Goal: Task Accomplishment & Management: Complete application form

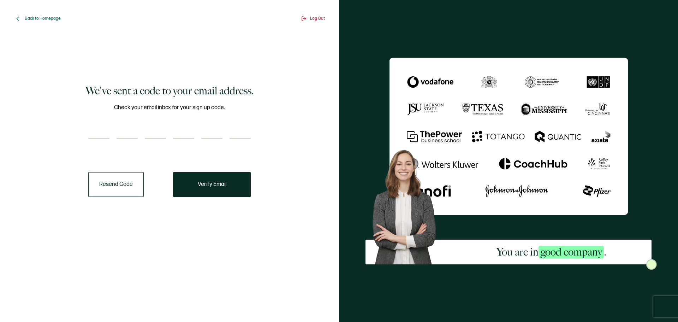
click at [97, 135] on input "number" at bounding box center [98, 131] width 21 height 14
type input "1"
type input "7"
type input "3"
type input "8"
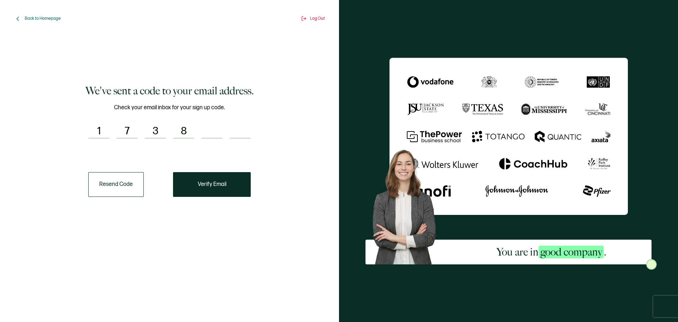
type input "0"
type input "1"
click at [208, 182] on span "Verify Email" at bounding box center [212, 184] width 29 height 6
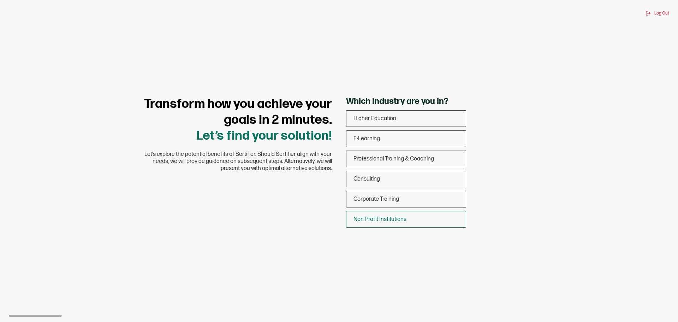
click at [407, 219] on div "Non-Profit Institutions" at bounding box center [405, 219] width 119 height 17
click at [0, 0] on input "Non-Profit Institutions" at bounding box center [0, 0] width 0 height 0
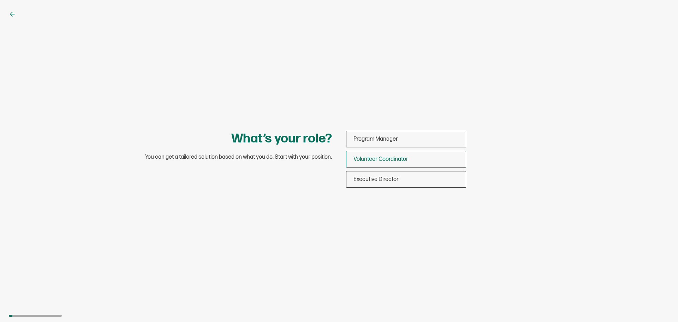
click at [401, 159] on span "Volunteer Coordinator" at bounding box center [380, 159] width 55 height 7
click at [0, 0] on input "Volunteer Coordinator" at bounding box center [0, 0] width 0 height 0
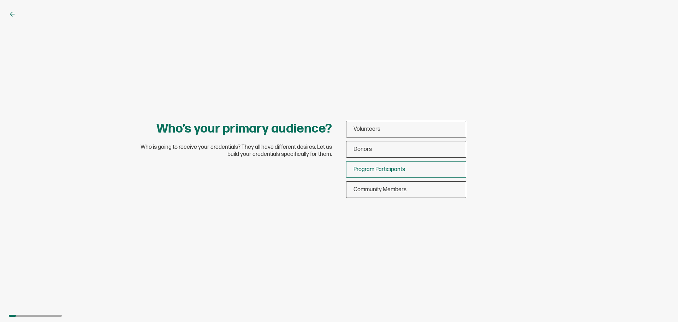
click at [404, 170] on span "Program Participants" at bounding box center [379, 169] width 52 height 7
click at [0, 0] on input "Program Participants" at bounding box center [0, 0] width 0 height 0
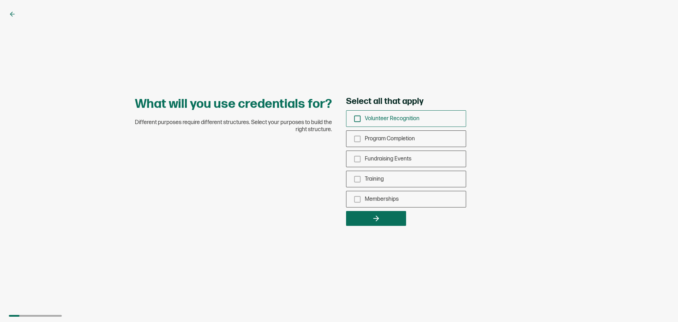
click at [355, 119] on icon "checkbox-group" at bounding box center [357, 119] width 8 height 8
click at [0, 0] on input "Volunteer Recognition" at bounding box center [0, 0] width 0 height 0
click at [376, 217] on icon "button" at bounding box center [376, 218] width 8 height 8
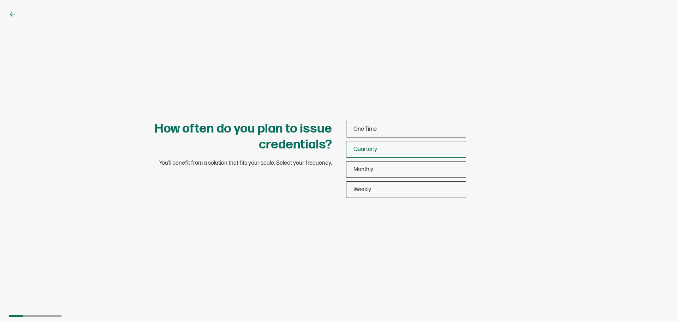
click at [358, 149] on span "Quarterly" at bounding box center [365, 149] width 24 height 7
click at [0, 0] on input "Quarterly" at bounding box center [0, 0] width 0 height 0
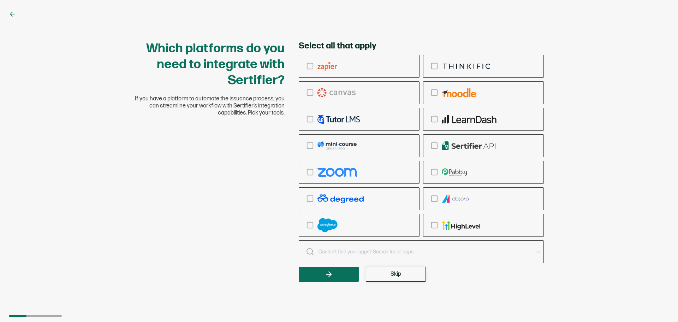
click at [392, 276] on span "Skip" at bounding box center [395, 274] width 11 height 6
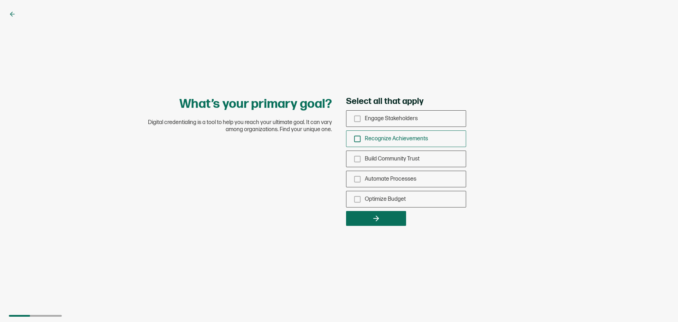
click at [357, 139] on icon "checkbox-group" at bounding box center [357, 139] width 8 height 8
click at [0, 0] on input "Recognize Achievements" at bounding box center [0, 0] width 0 height 0
click at [384, 218] on button "button" at bounding box center [376, 218] width 60 height 15
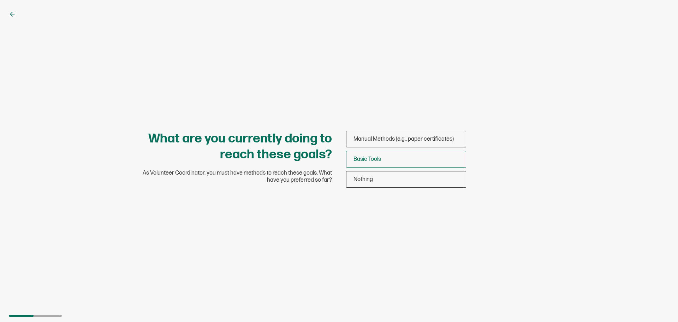
click at [383, 159] on div "Basic Tools" at bounding box center [405, 159] width 119 height 17
click at [0, 0] on input "Basic Tools" at bounding box center [0, 0] width 0 height 0
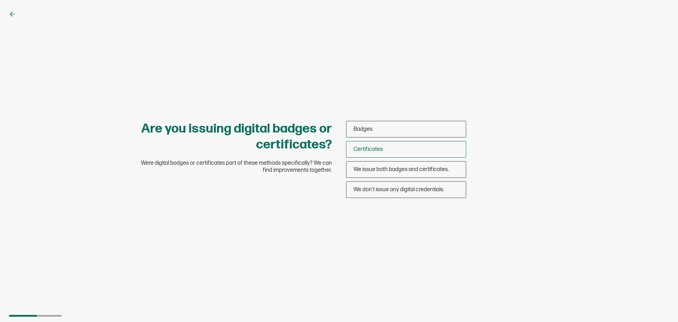
click at [379, 148] on span "Certificates" at bounding box center [367, 149] width 29 height 7
click at [0, 0] on input "Certificates" at bounding box center [0, 0] width 0 height 0
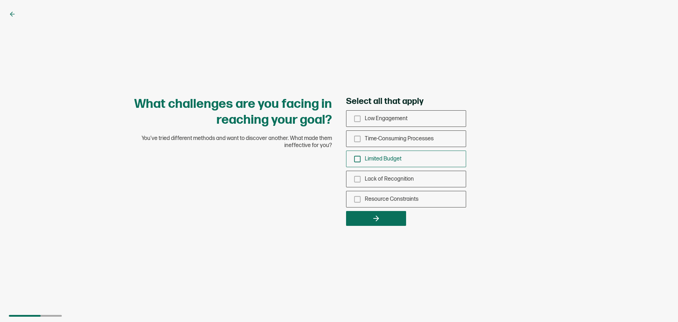
click at [357, 158] on icon "checkbox-group" at bounding box center [357, 159] width 8 height 8
click at [0, 0] on input "Limited Budget" at bounding box center [0, 0] width 0 height 0
click at [376, 217] on icon "button" at bounding box center [376, 218] width 8 height 8
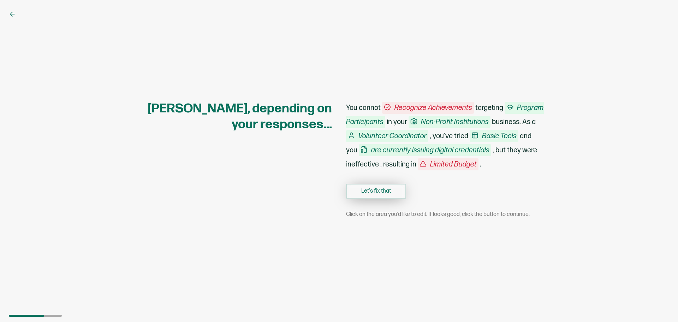
click at [373, 191] on button "Let's fix that" at bounding box center [376, 191] width 60 height 15
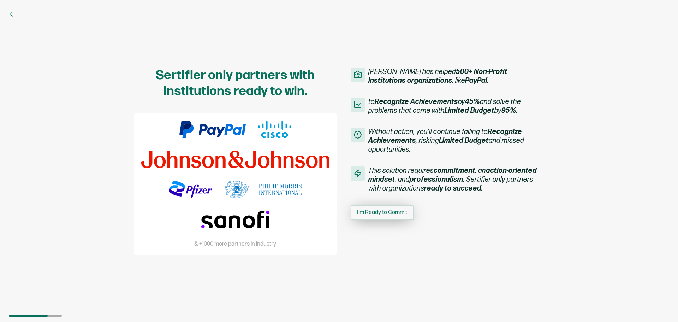
click at [401, 213] on span "I'm Ready to Commit" at bounding box center [382, 213] width 50 height 6
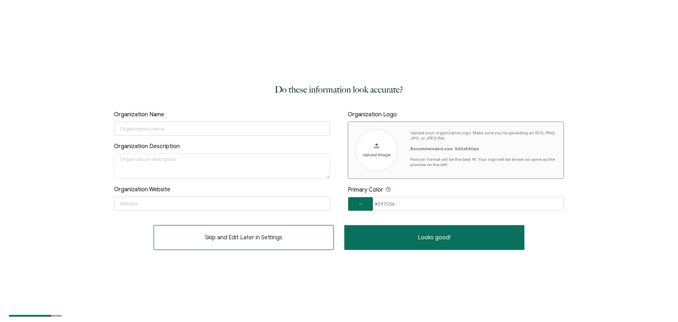
click at [253, 240] on span "Skip and Edit Later in Settings" at bounding box center [243, 237] width 77 height 6
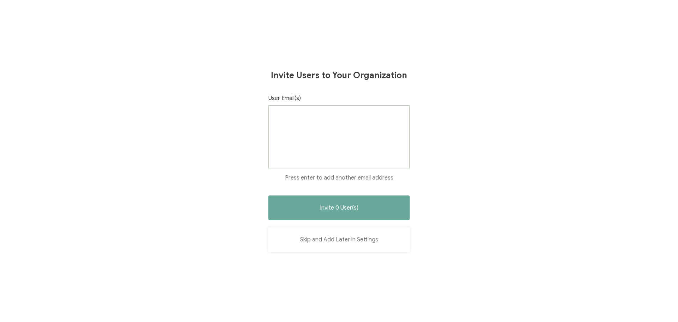
click at [318, 239] on button "Skip and Add Later in Settings" at bounding box center [338, 239] width 141 height 25
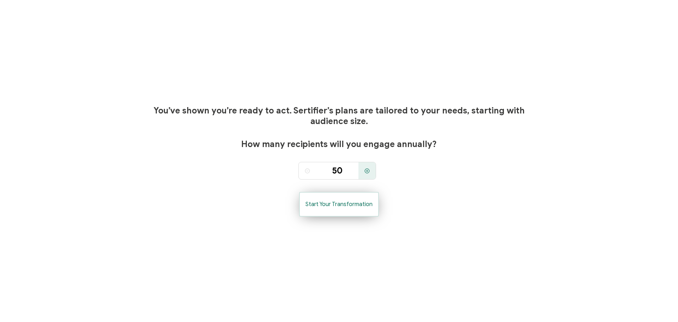
click at [320, 207] on span "Start Your Transformation" at bounding box center [338, 204] width 67 height 6
